Goal: Information Seeking & Learning: Learn about a topic

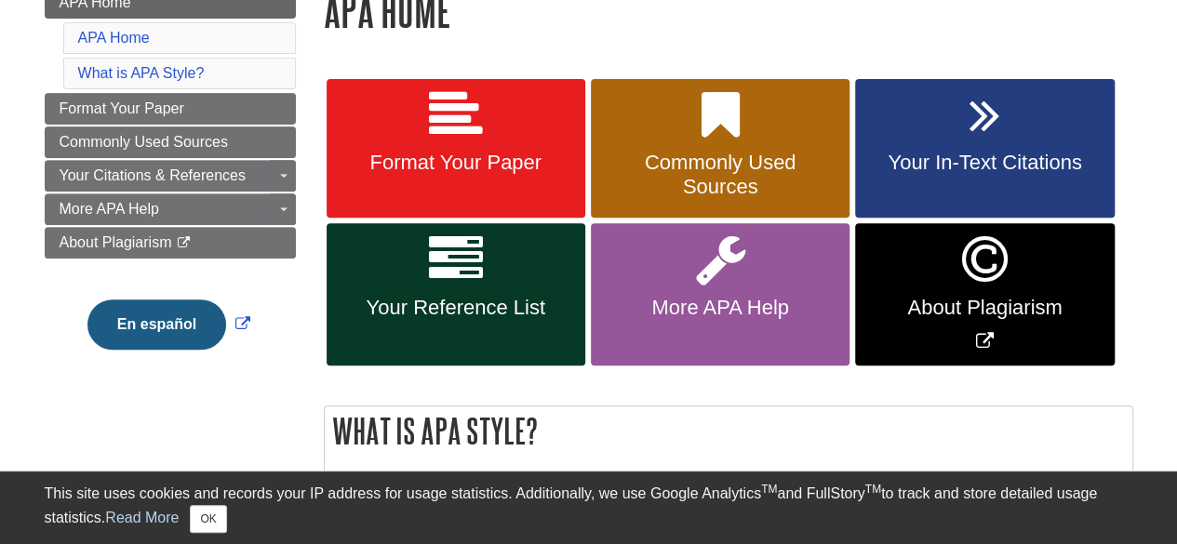
scroll to position [293, 0]
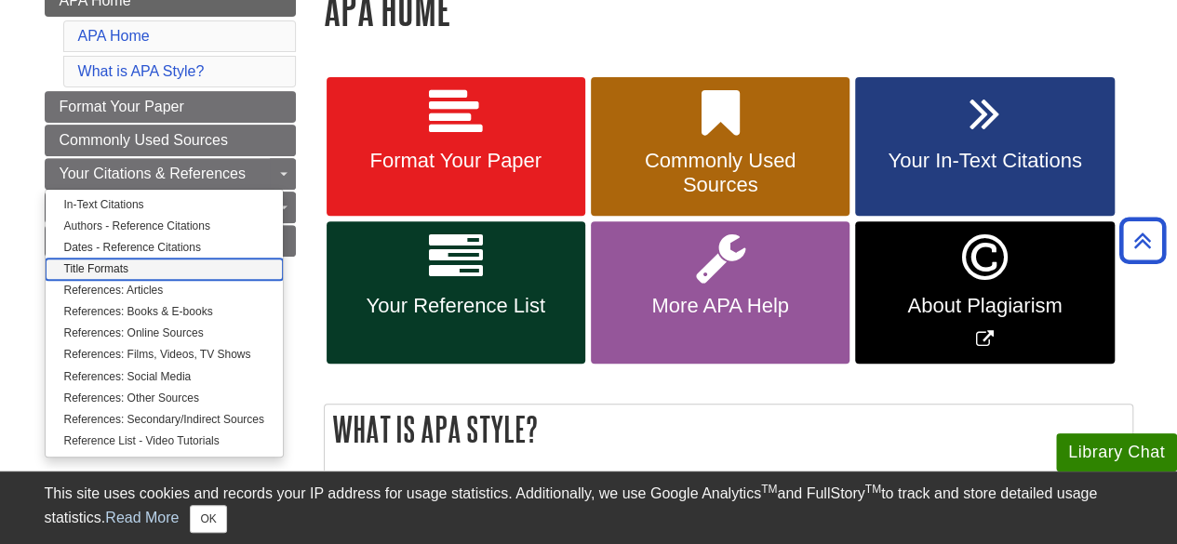
click at [128, 266] on link "Title Formats" at bounding box center [164, 269] width 237 height 21
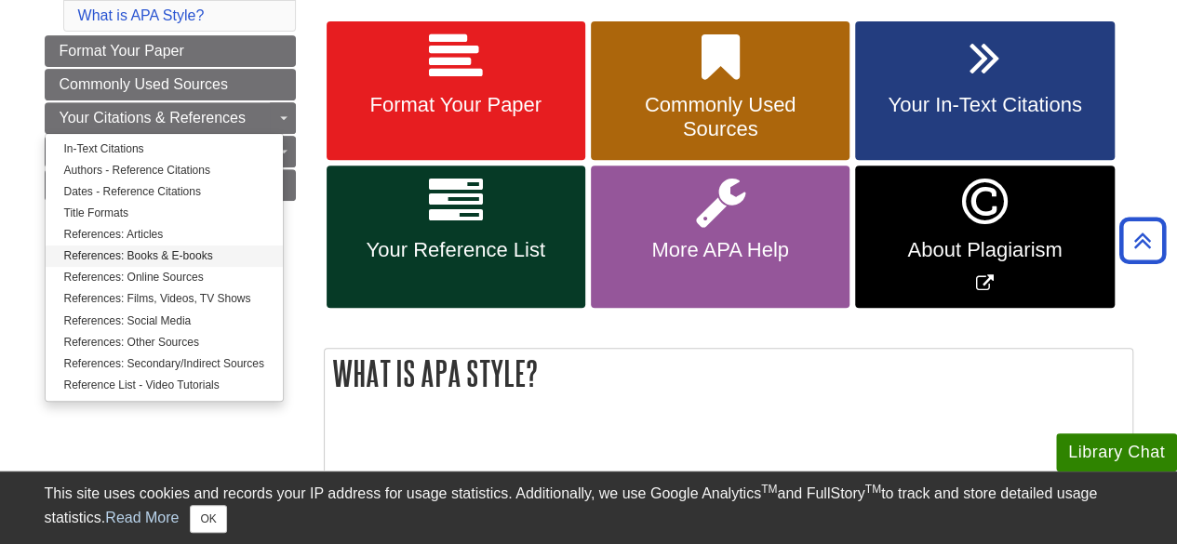
scroll to position [345, 0]
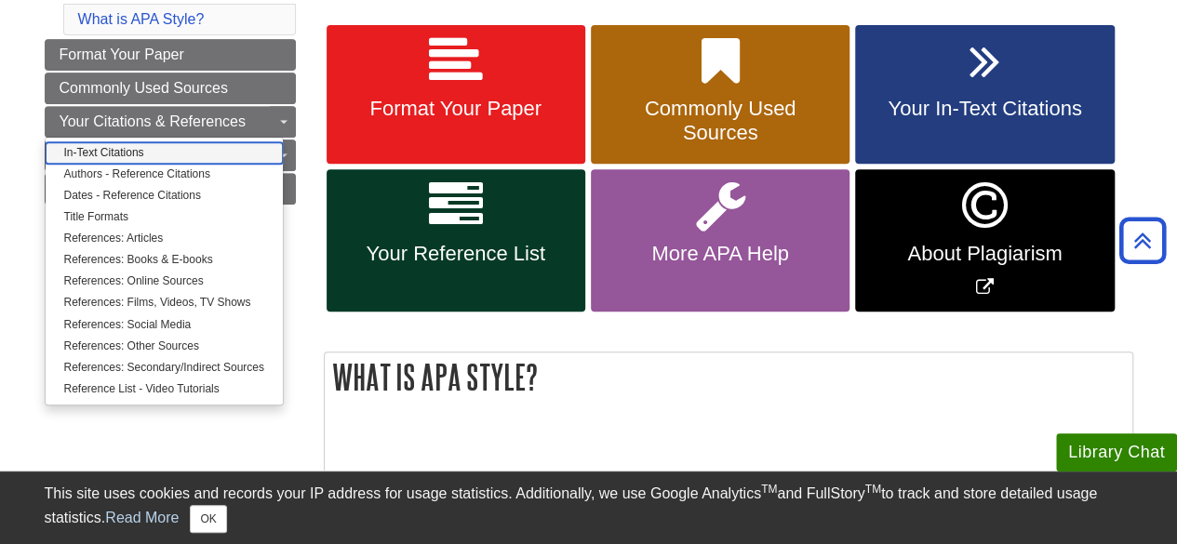
click at [156, 142] on link "In-Text Citations" at bounding box center [164, 152] width 237 height 21
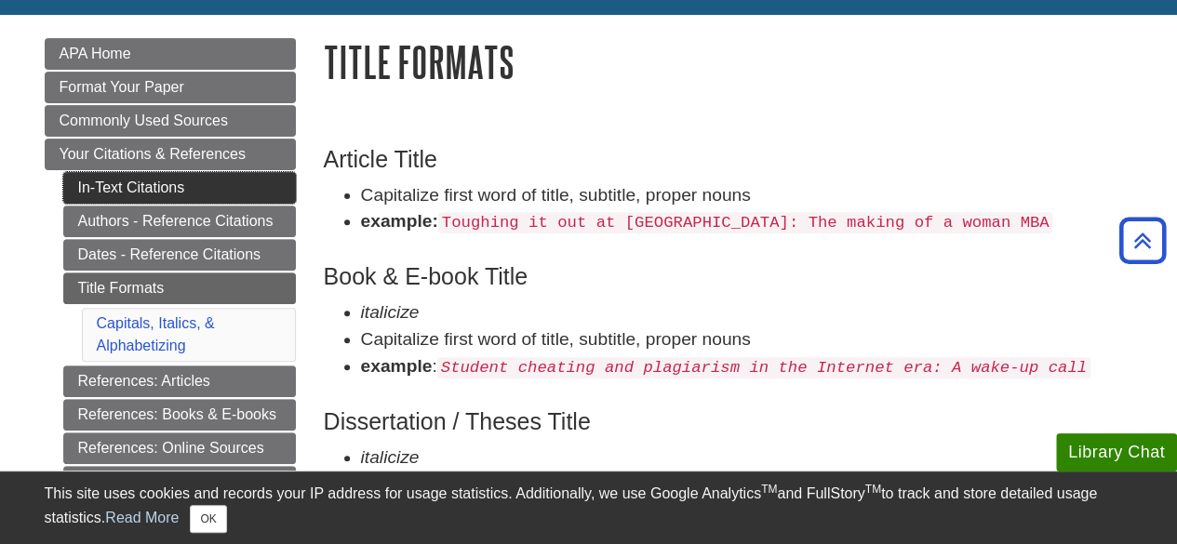
scroll to position [235, 0]
